Goal: Find specific page/section: Find specific page/section

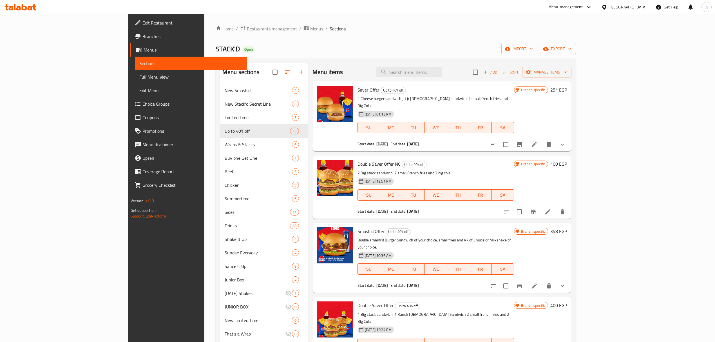
click at [247, 30] on span "Restaurants management" at bounding box center [272, 28] width 50 height 7
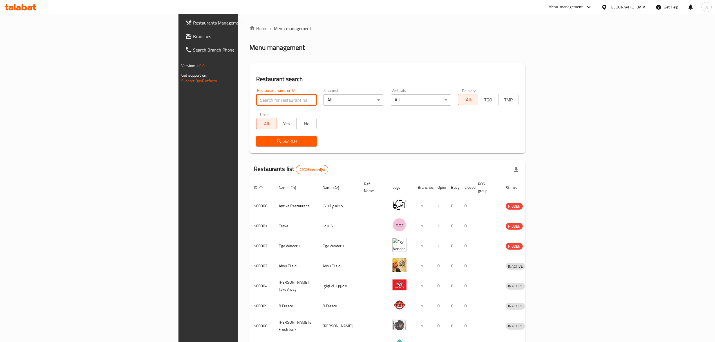
click at [256, 98] on input "search" at bounding box center [286, 99] width 61 height 11
paste input "502320"
type input "502320"
click button "Search" at bounding box center [286, 141] width 61 height 10
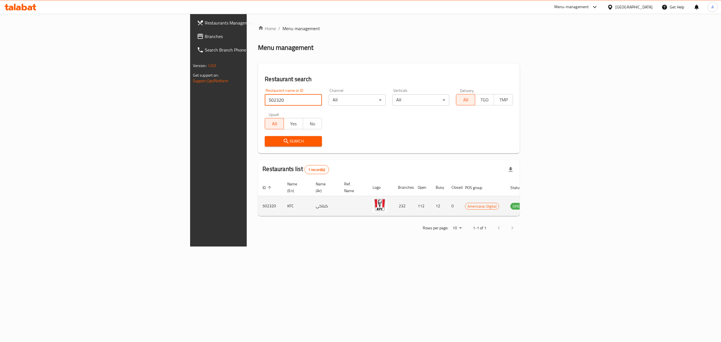
click at [546, 204] on icon "enhanced table" at bounding box center [543, 206] width 6 height 5
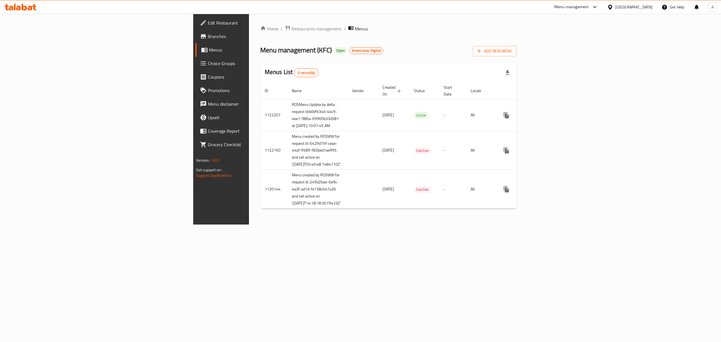
click at [208, 34] on span "Branches" at bounding box center [258, 36] width 101 height 7
